Goal: Transaction & Acquisition: Book appointment/travel/reservation

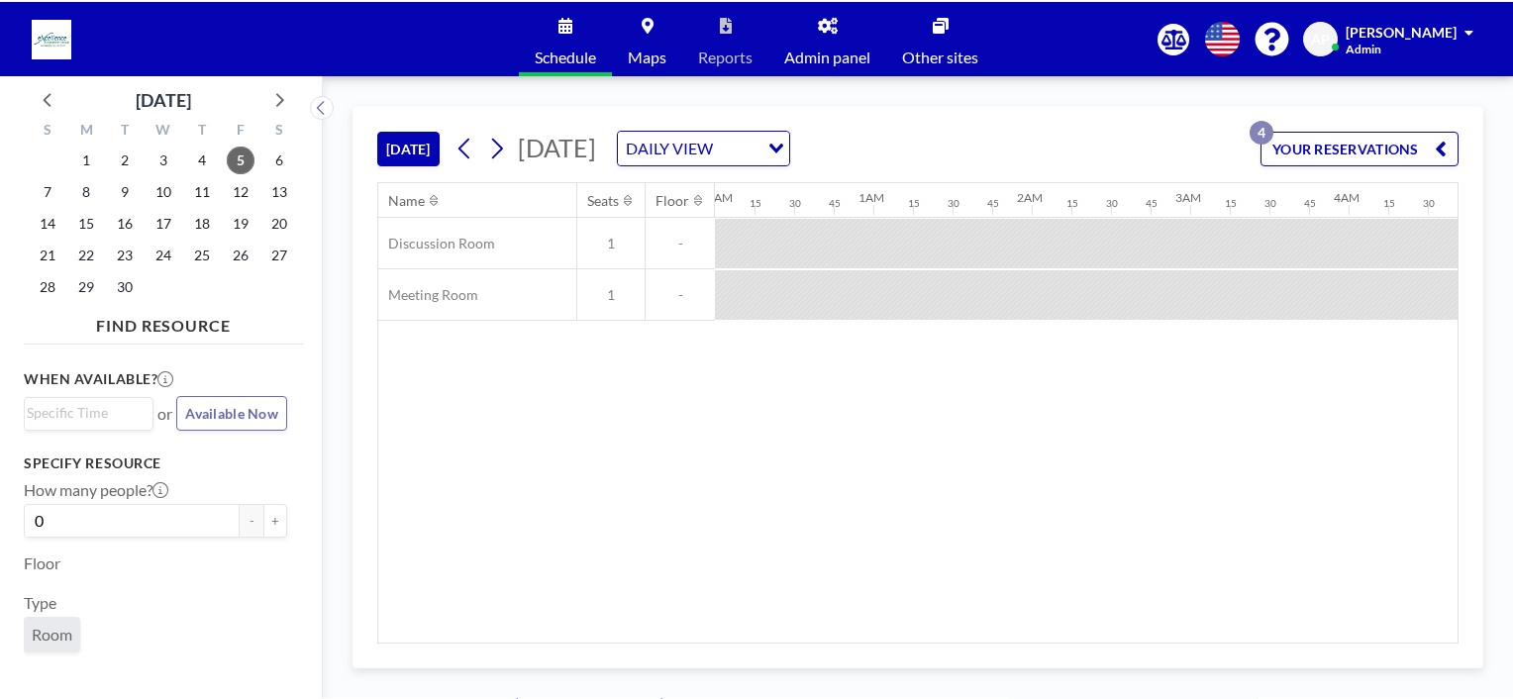
scroll to position [0, 1347]
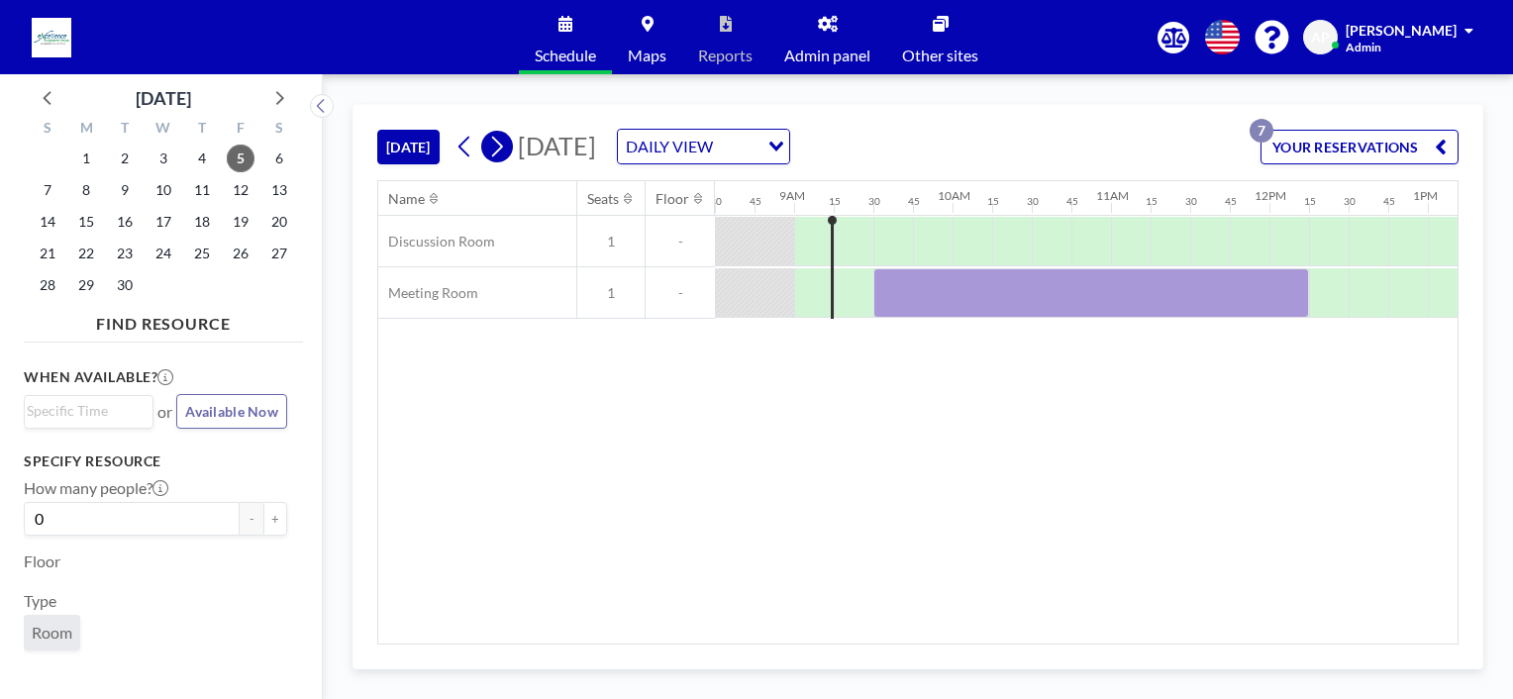
click at [503, 146] on icon at bounding box center [497, 147] width 11 height 21
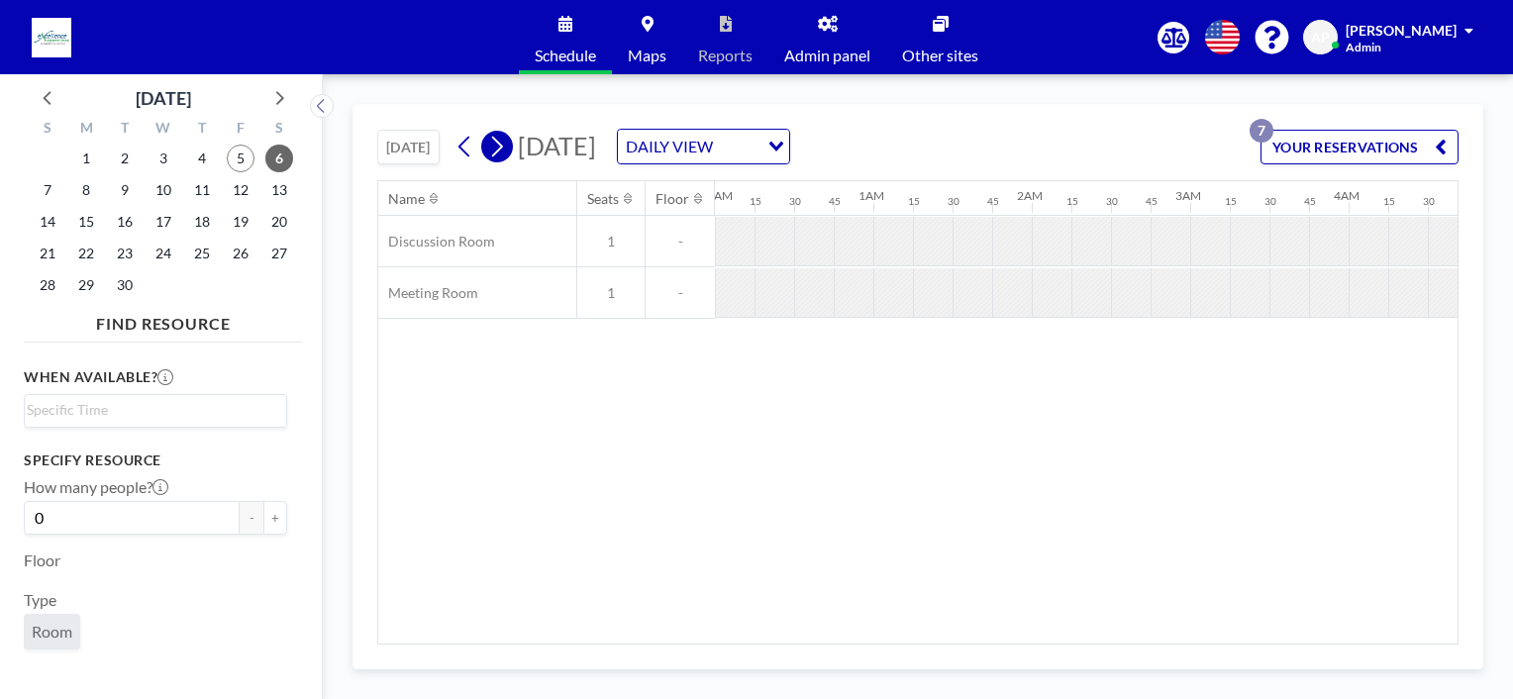
scroll to position [0, 1012]
click at [503, 146] on icon at bounding box center [497, 147] width 11 height 21
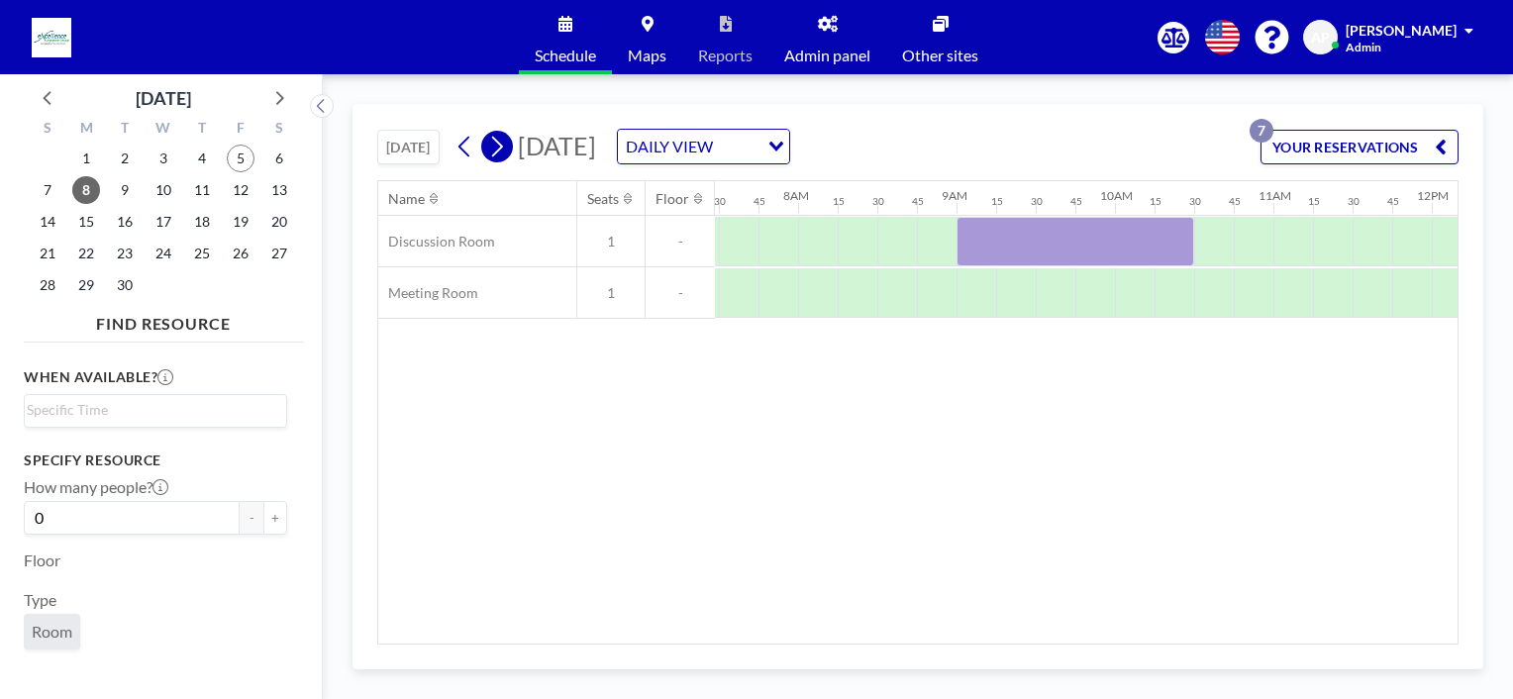
scroll to position [0, 1228]
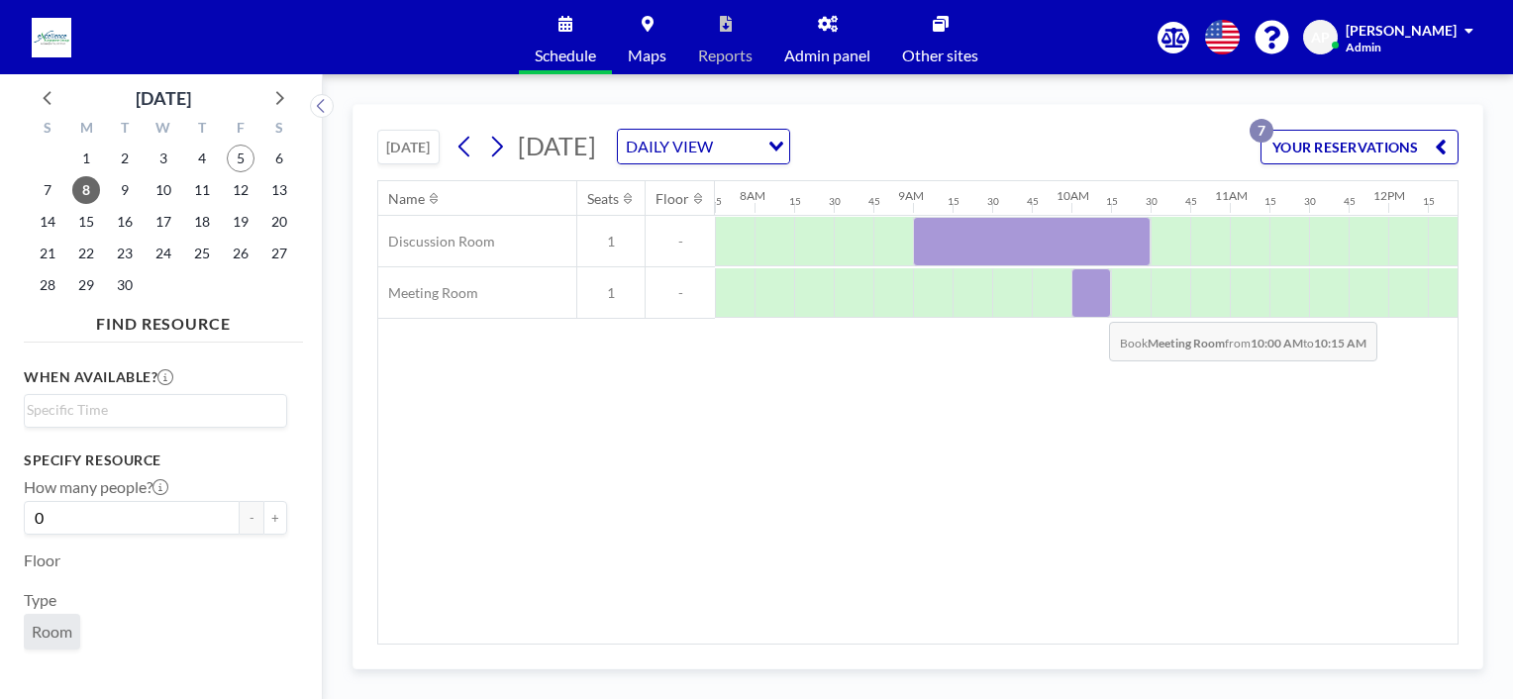
click at [1093, 306] on div at bounding box center [1092, 293] width 40 height 50
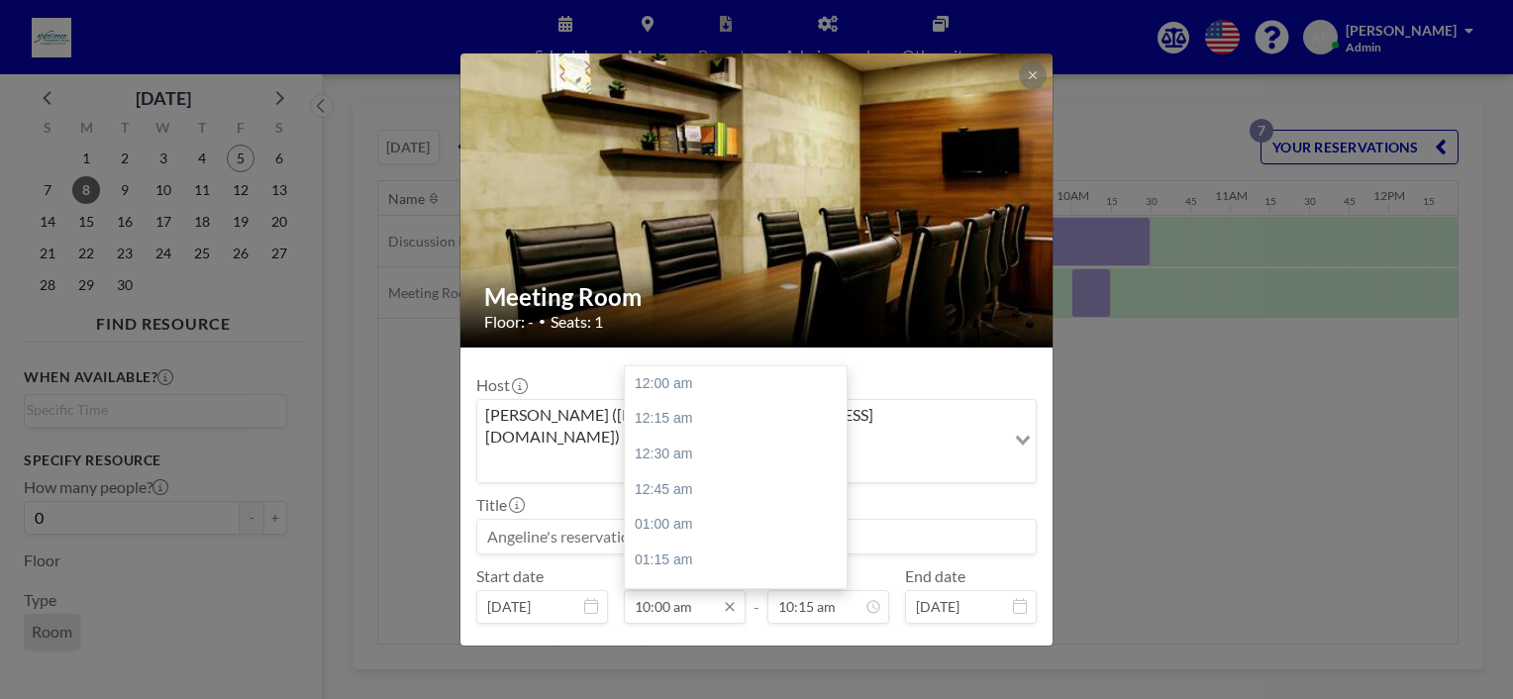
scroll to position [1410, 0]
click at [692, 590] on input "10:00 am" at bounding box center [685, 607] width 122 height 34
click at [666, 476] on div "03:00 pm" at bounding box center [741, 494] width 232 height 36
type input "03:00 pm"
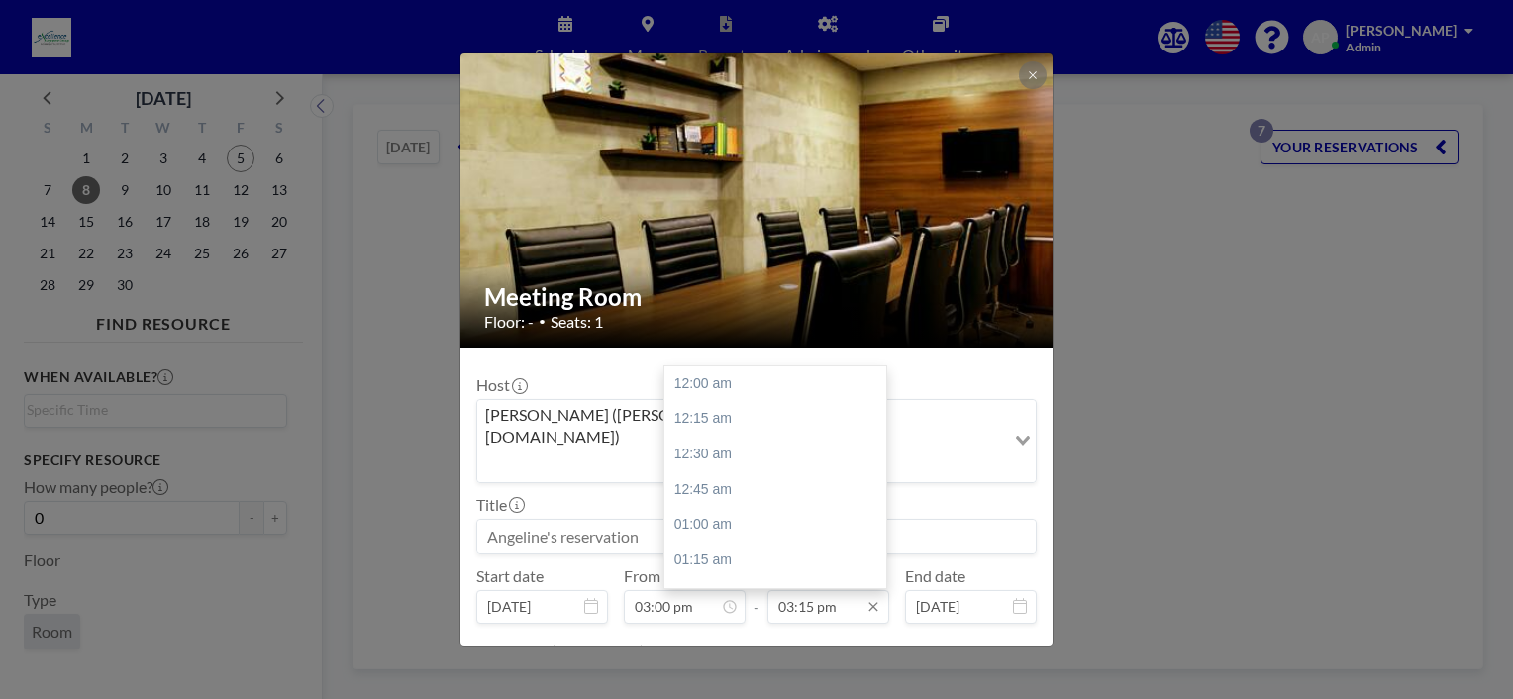
scroll to position [2151, 0]
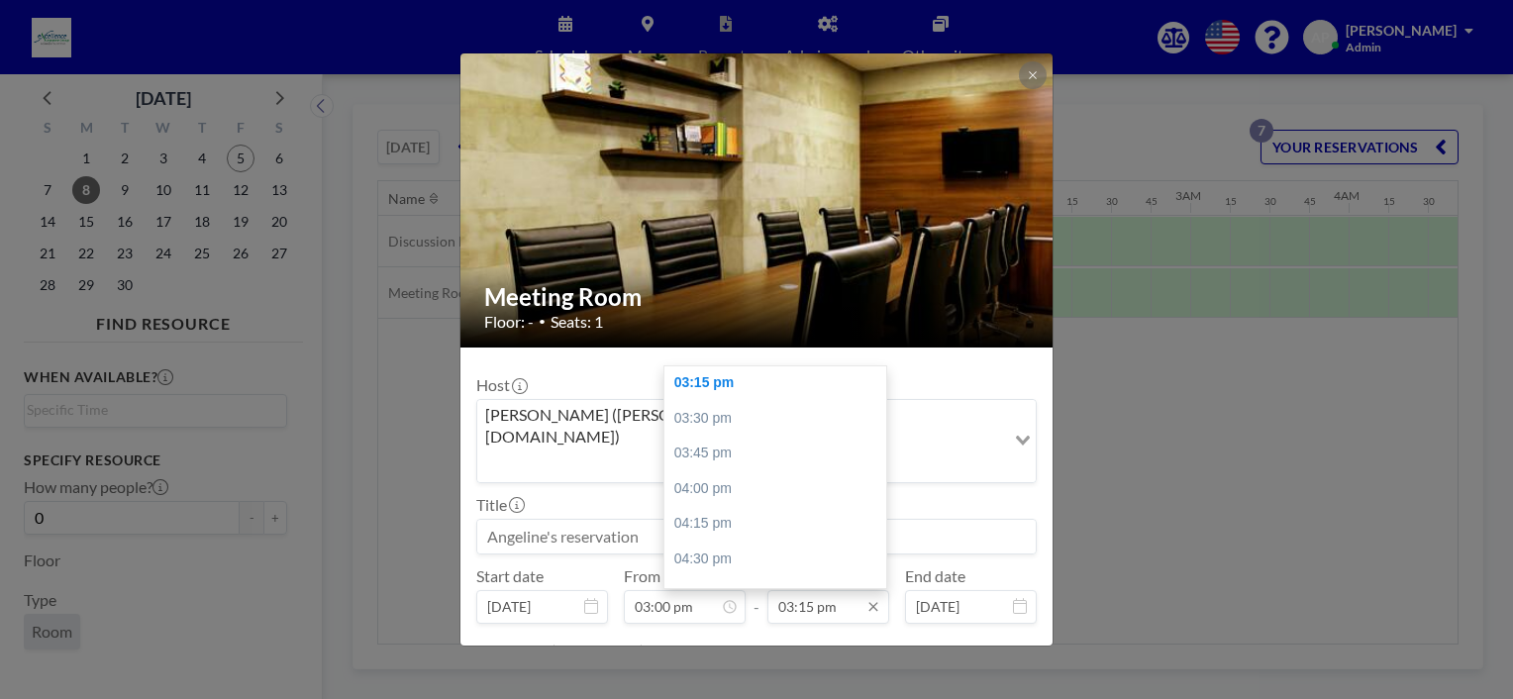
click at [804, 590] on input "03:15 pm" at bounding box center [829, 607] width 122 height 34
click at [711, 471] on div "04:00 pm" at bounding box center [781, 489] width 232 height 36
type input "04:00 pm"
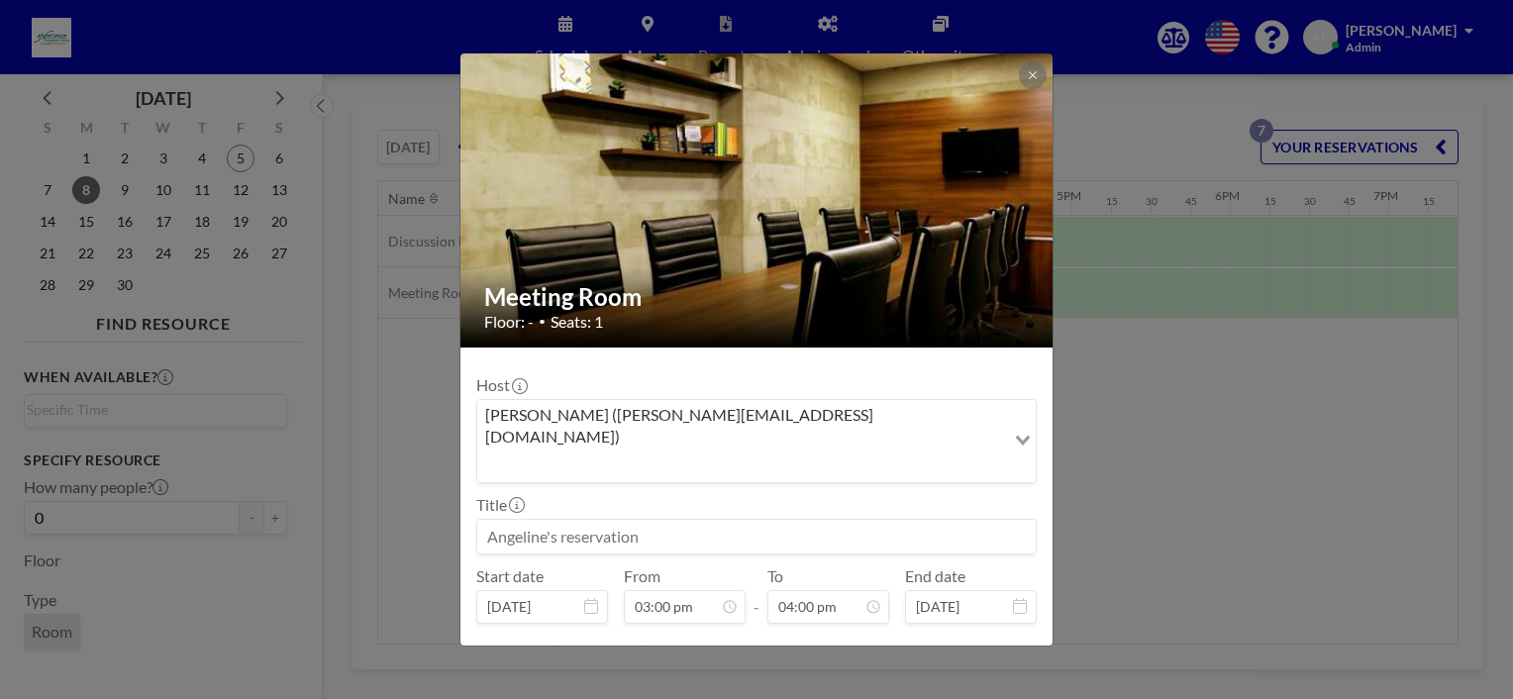
click at [652, 520] on input at bounding box center [756, 537] width 559 height 34
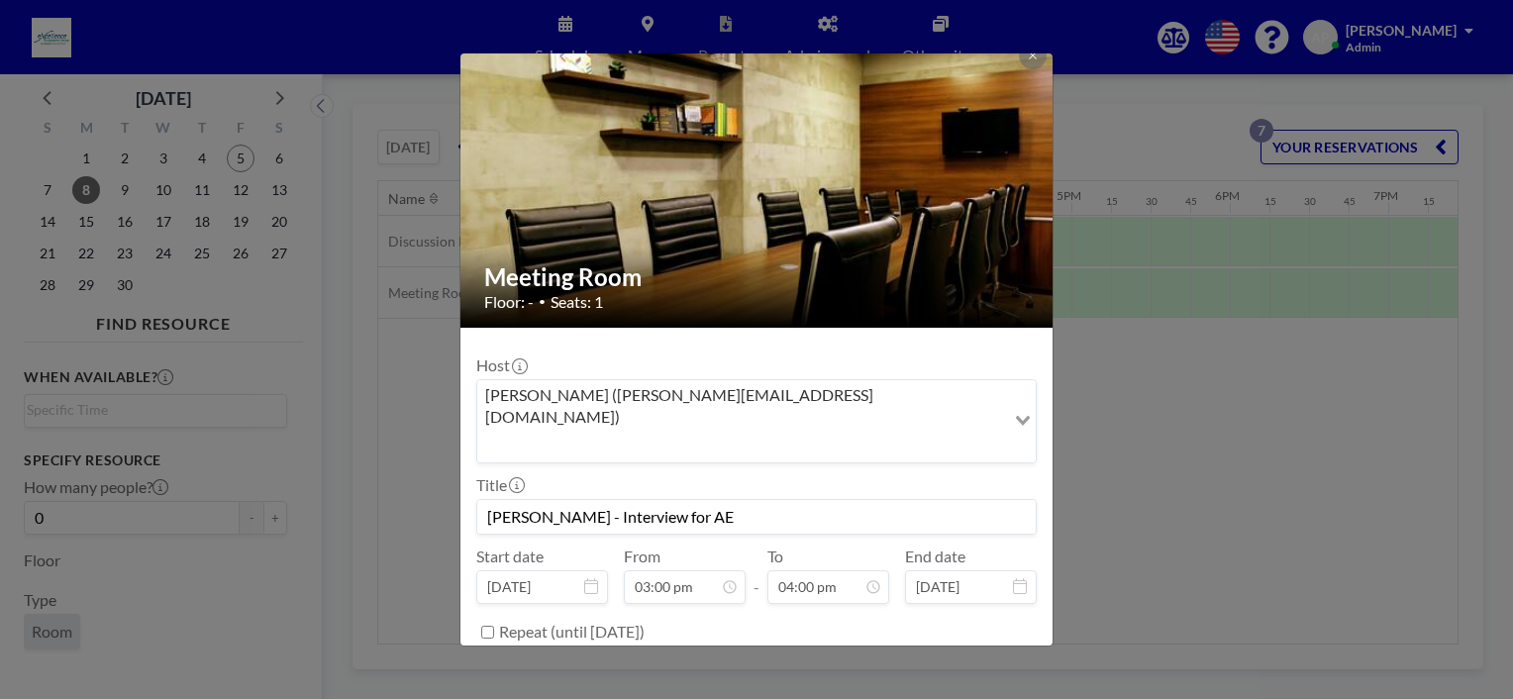
scroll to position [39, 0]
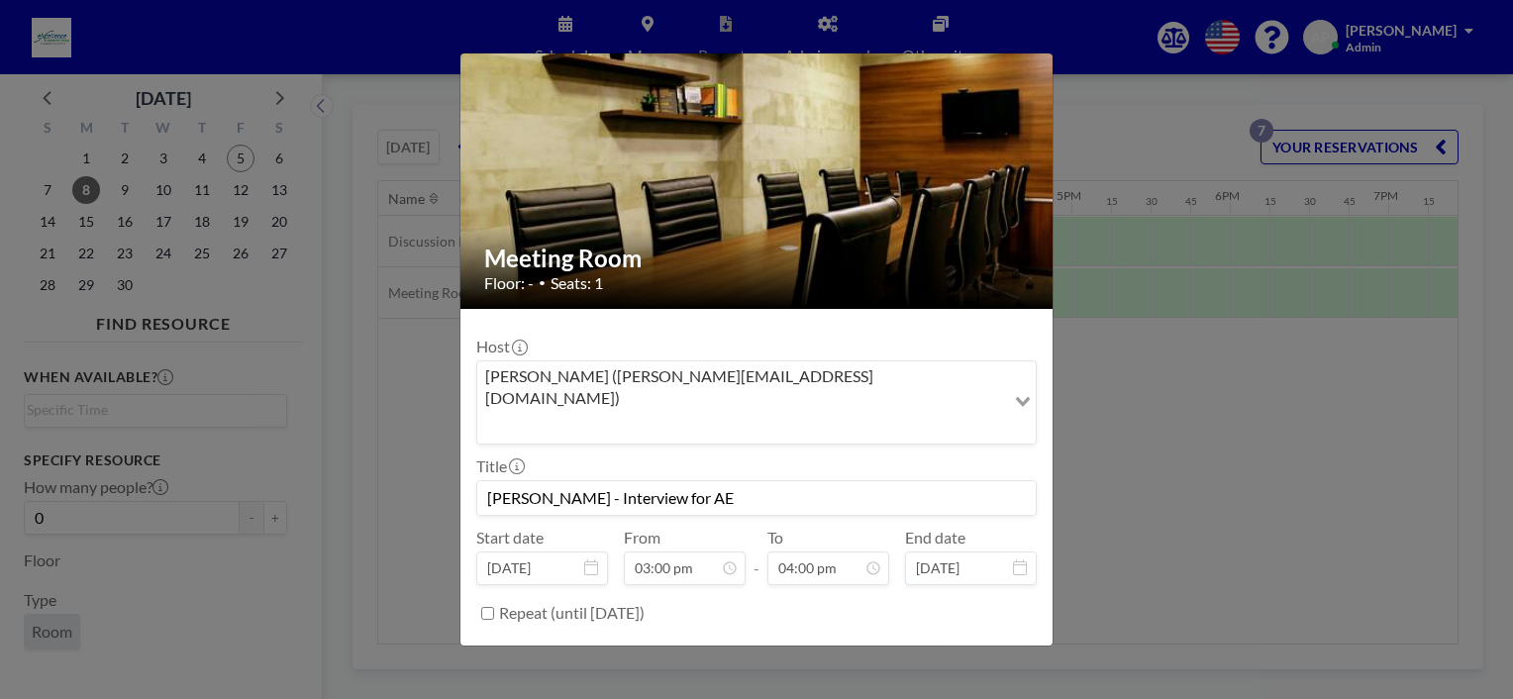
type input "[PERSON_NAME] - Interview for AE"
click at [982, 646] on button "BOOK NOW" at bounding box center [987, 663] width 100 height 35
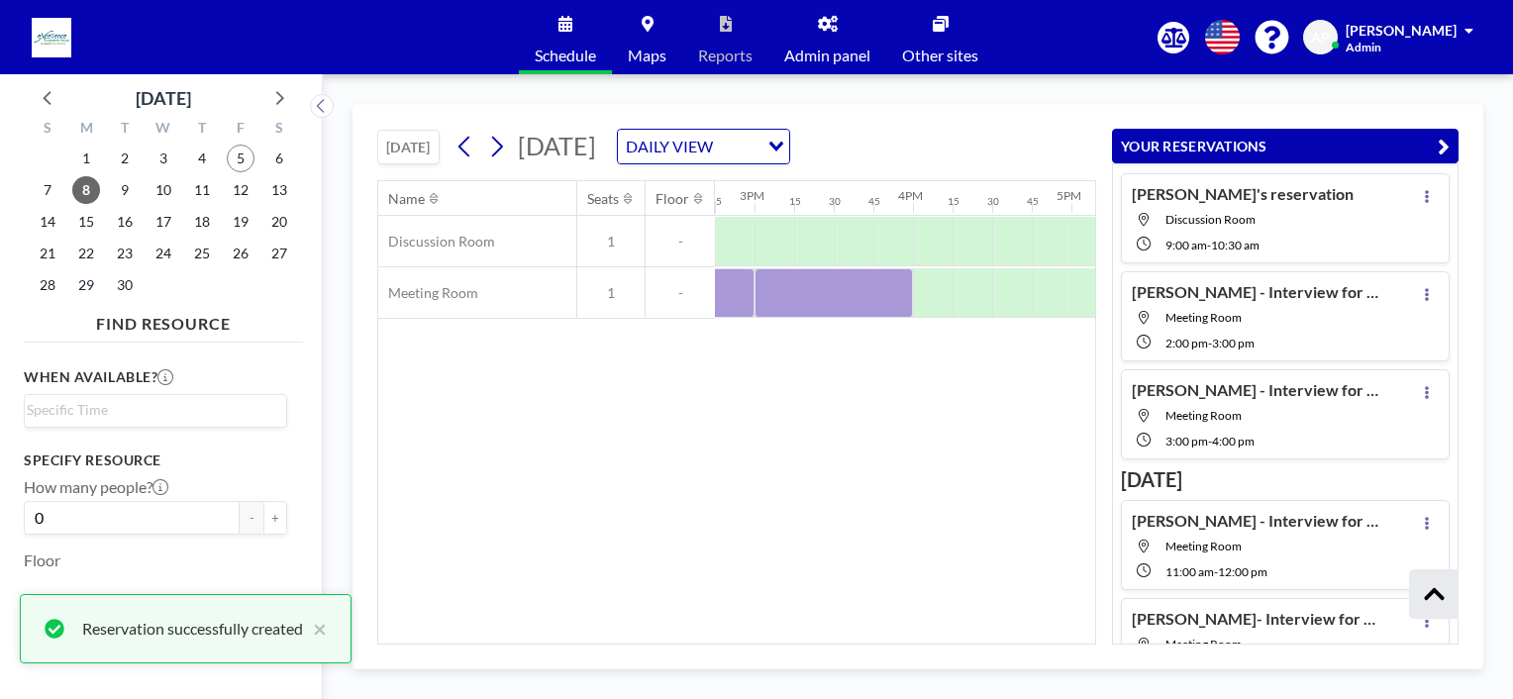
scroll to position [257, 0]
